Goal: Task Accomplishment & Management: Manage account settings

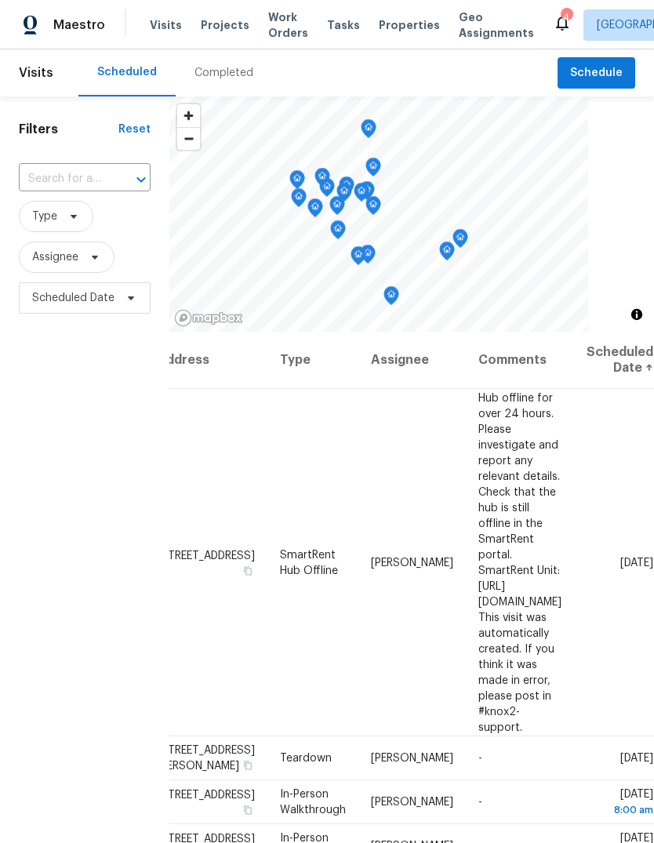
scroll to position [0, 138]
click at [0, 0] on icon at bounding box center [0, 0] width 0 height 0
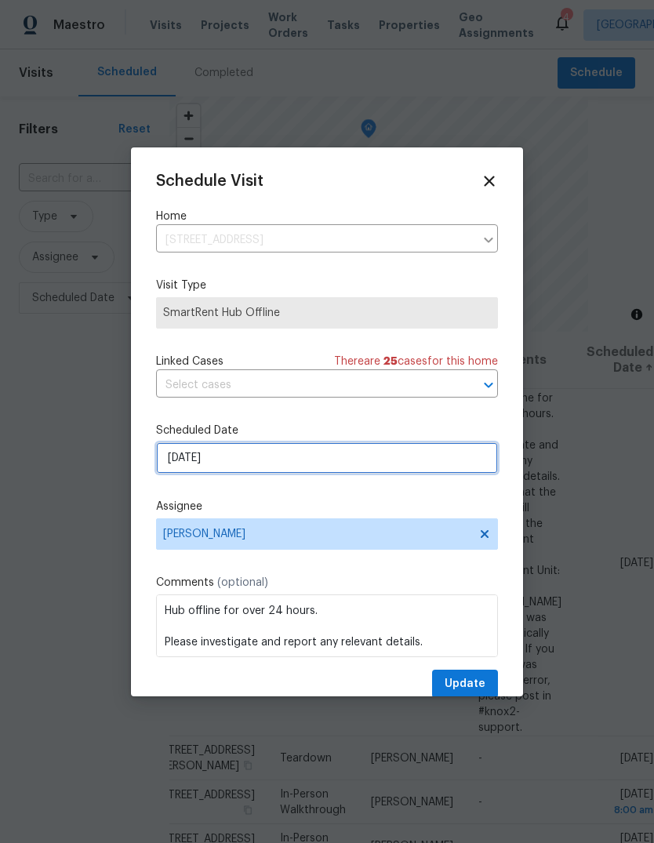
click at [374, 460] on input "[DATE]" at bounding box center [327, 457] width 342 height 31
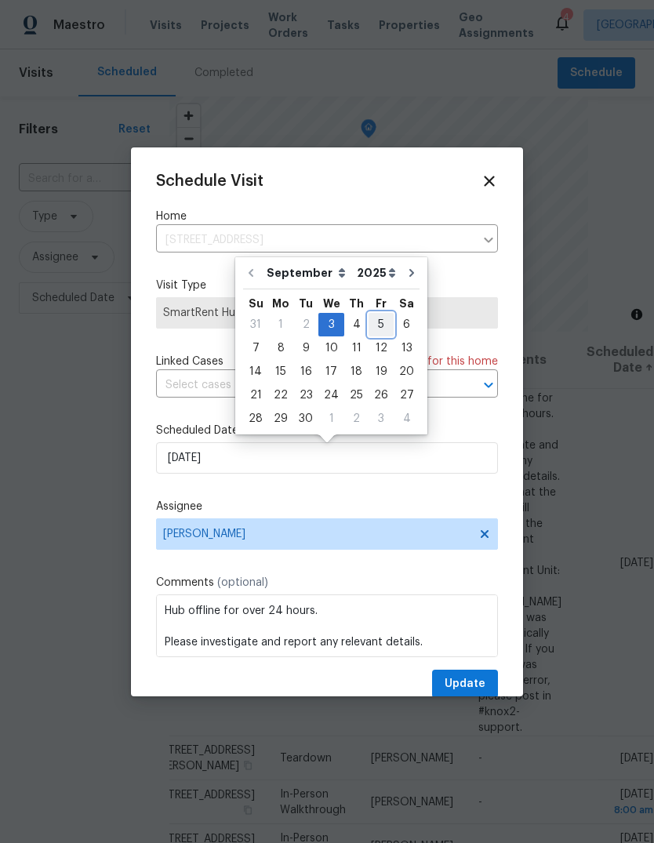
click at [377, 331] on div "5" at bounding box center [381, 325] width 25 height 22
type input "[DATE]"
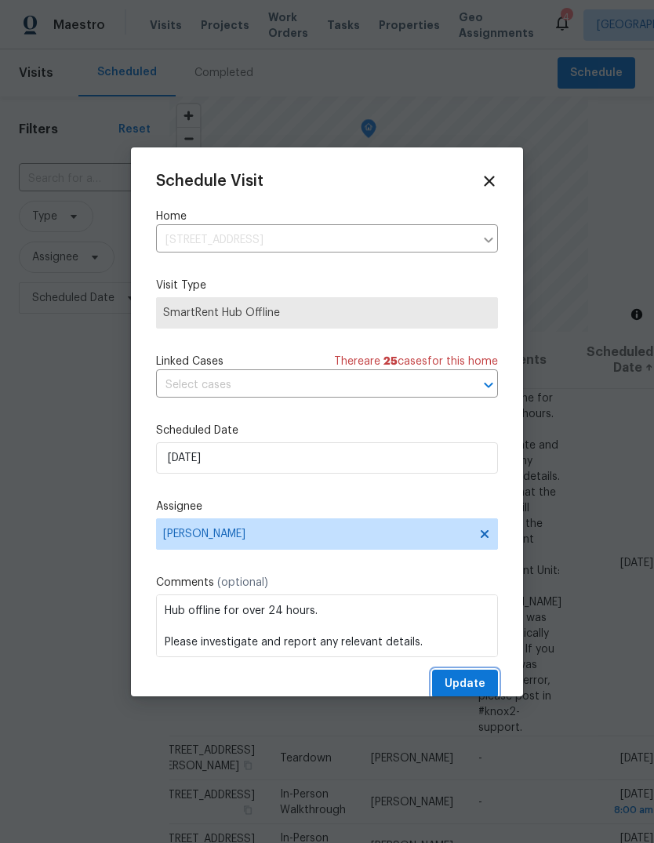
click at [478, 683] on span "Update" at bounding box center [465, 685] width 41 height 20
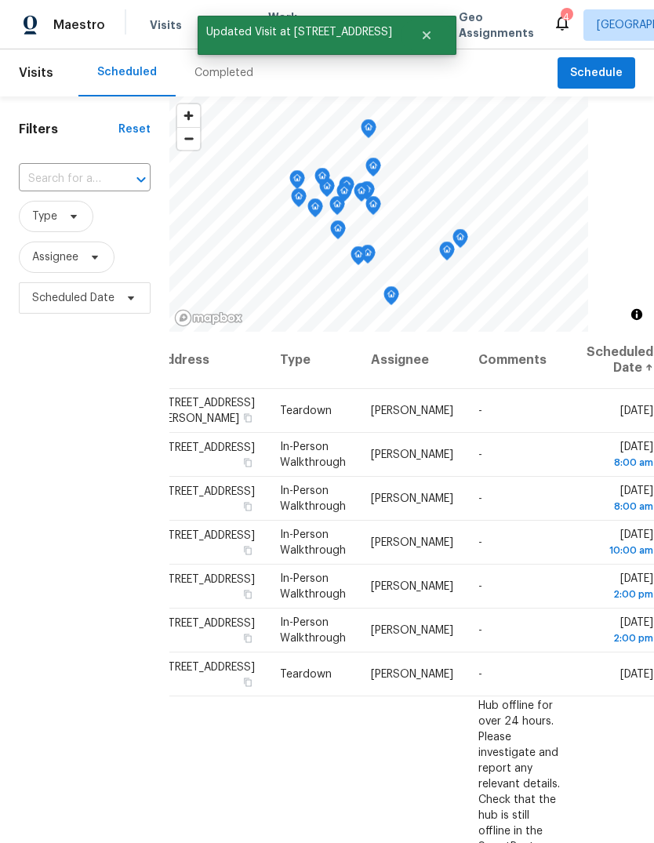
scroll to position [-1, 158]
click at [0, 0] on icon at bounding box center [0, 0] width 0 height 0
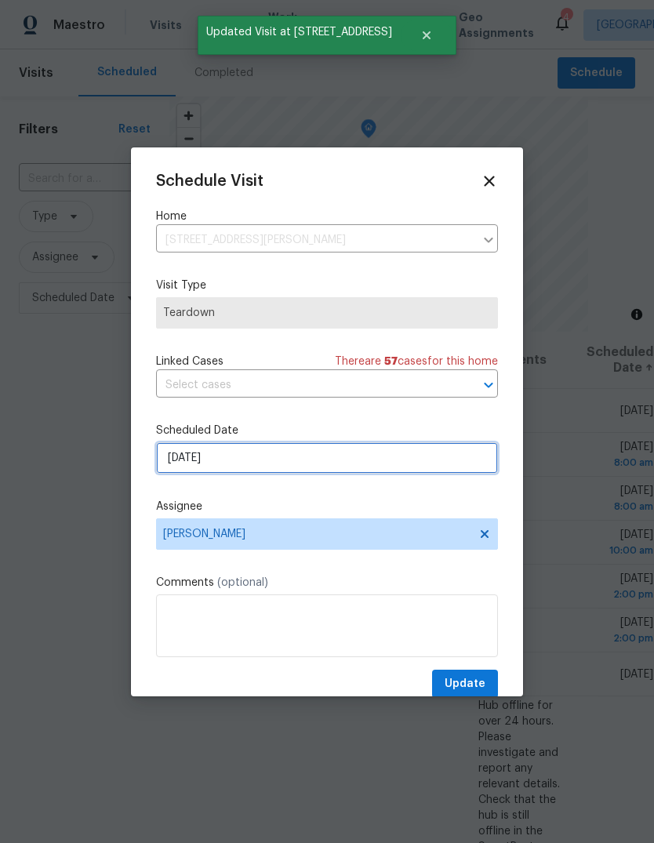
click at [435, 461] on input "[DATE]" at bounding box center [327, 457] width 342 height 31
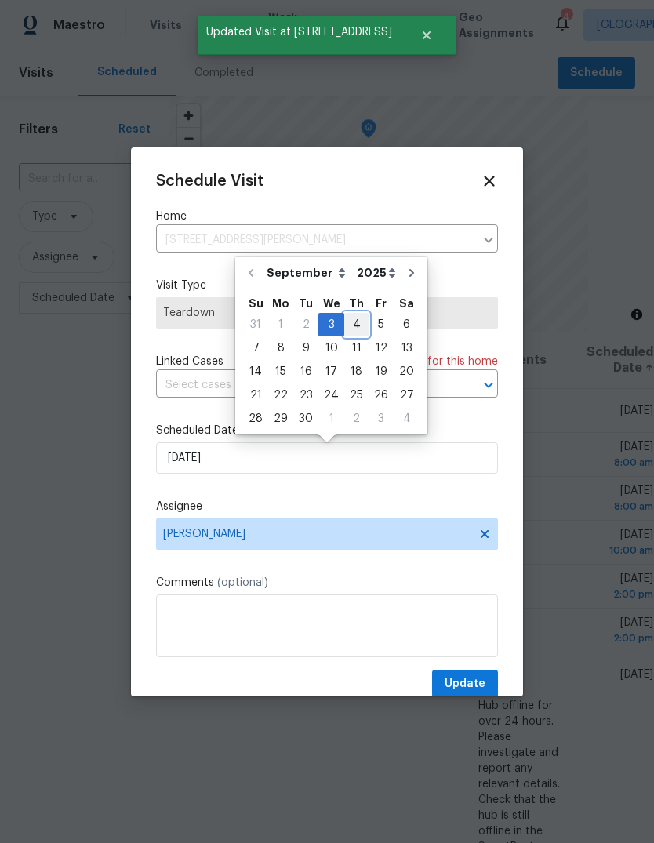
click at [355, 323] on div "4" at bounding box center [356, 325] width 24 height 22
type input "[DATE]"
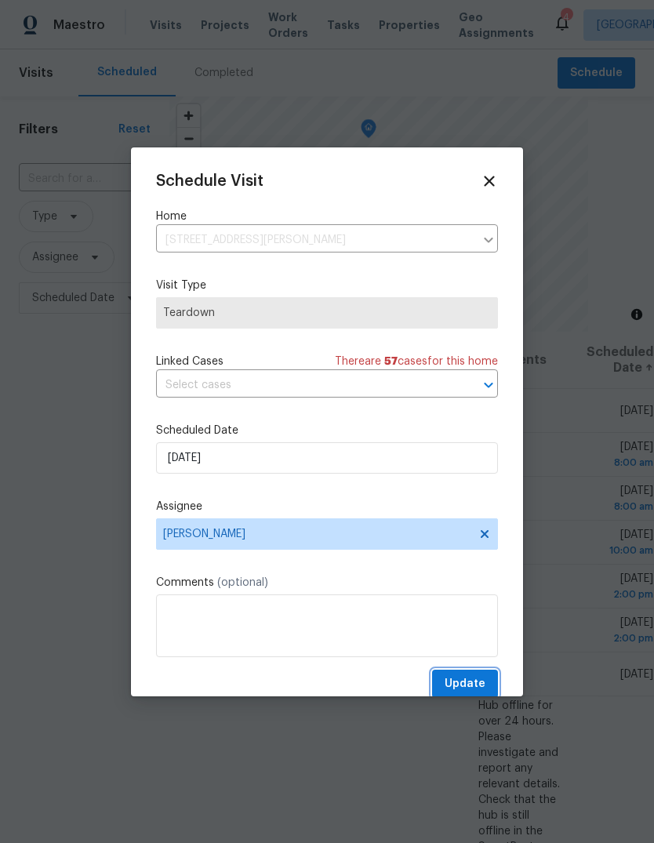
click at [479, 681] on span "Update" at bounding box center [465, 685] width 41 height 20
